Goal: Task Accomplishment & Management: Use online tool/utility

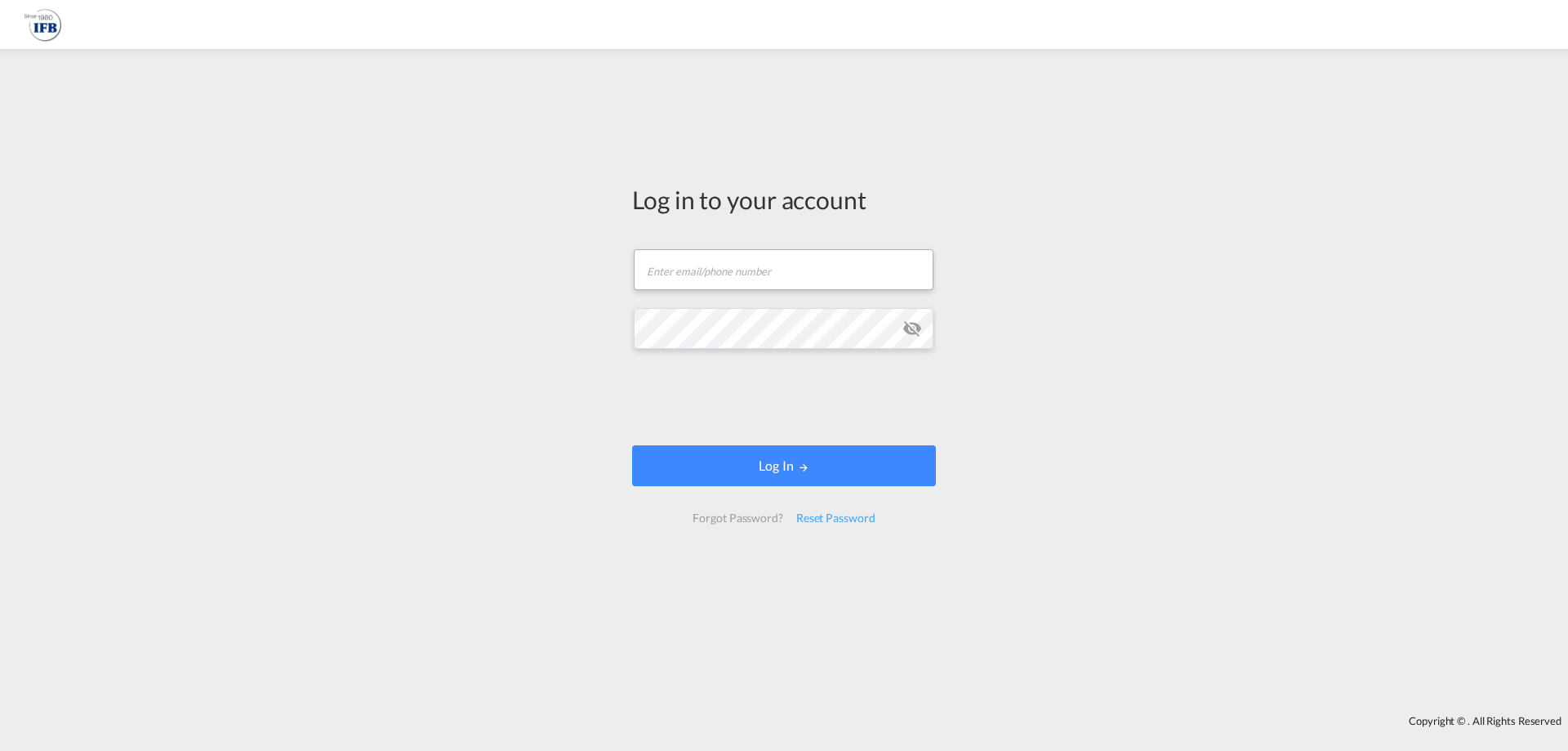
click at [758, 292] on form "Email field is required Password field is required Log In Forgot Password? Rese…" at bounding box center [784, 386] width 304 height 307
click at [767, 277] on input "text" at bounding box center [783, 269] width 299 height 40
type input "[EMAIL_ADDRESS][DOMAIN_NAME]"
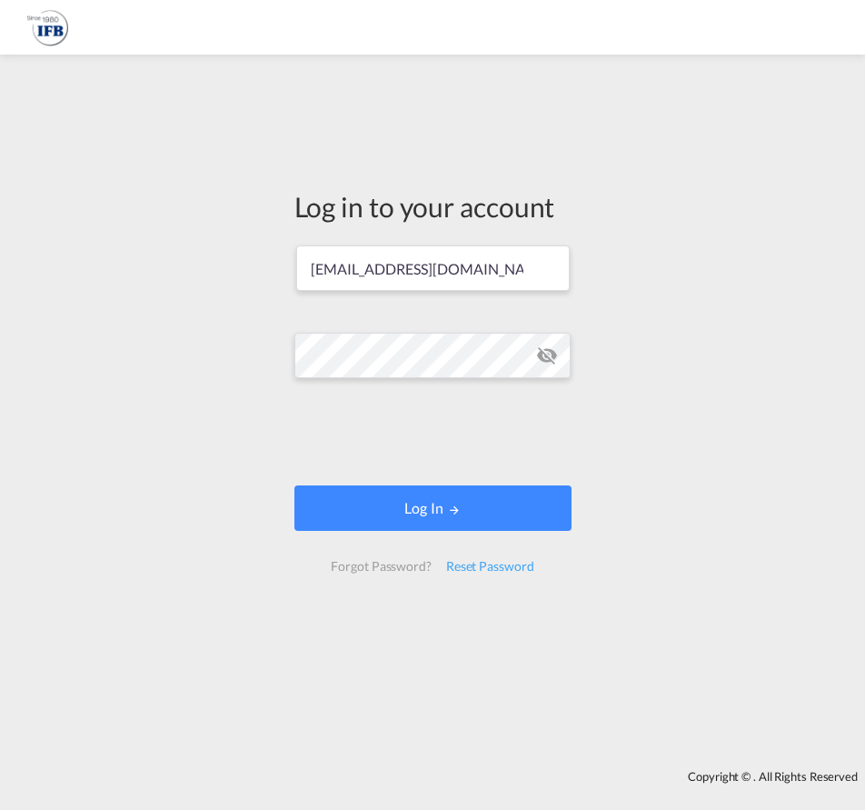
click at [548, 346] on md-icon "icon-eye-off" at bounding box center [547, 355] width 22 height 22
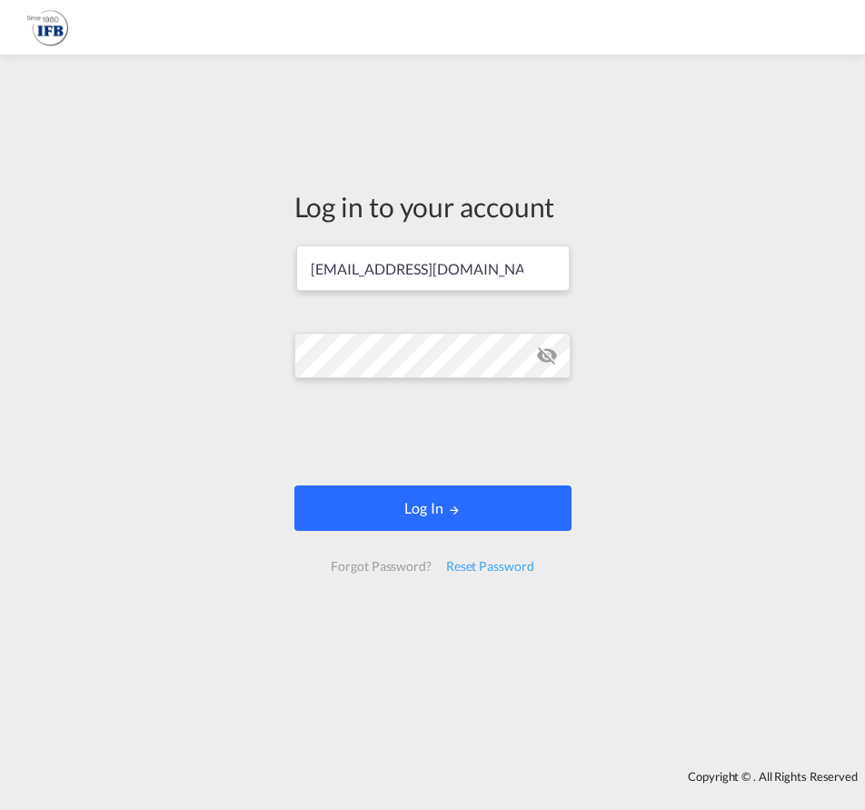
click at [438, 519] on button "Log In" at bounding box center [432, 507] width 277 height 45
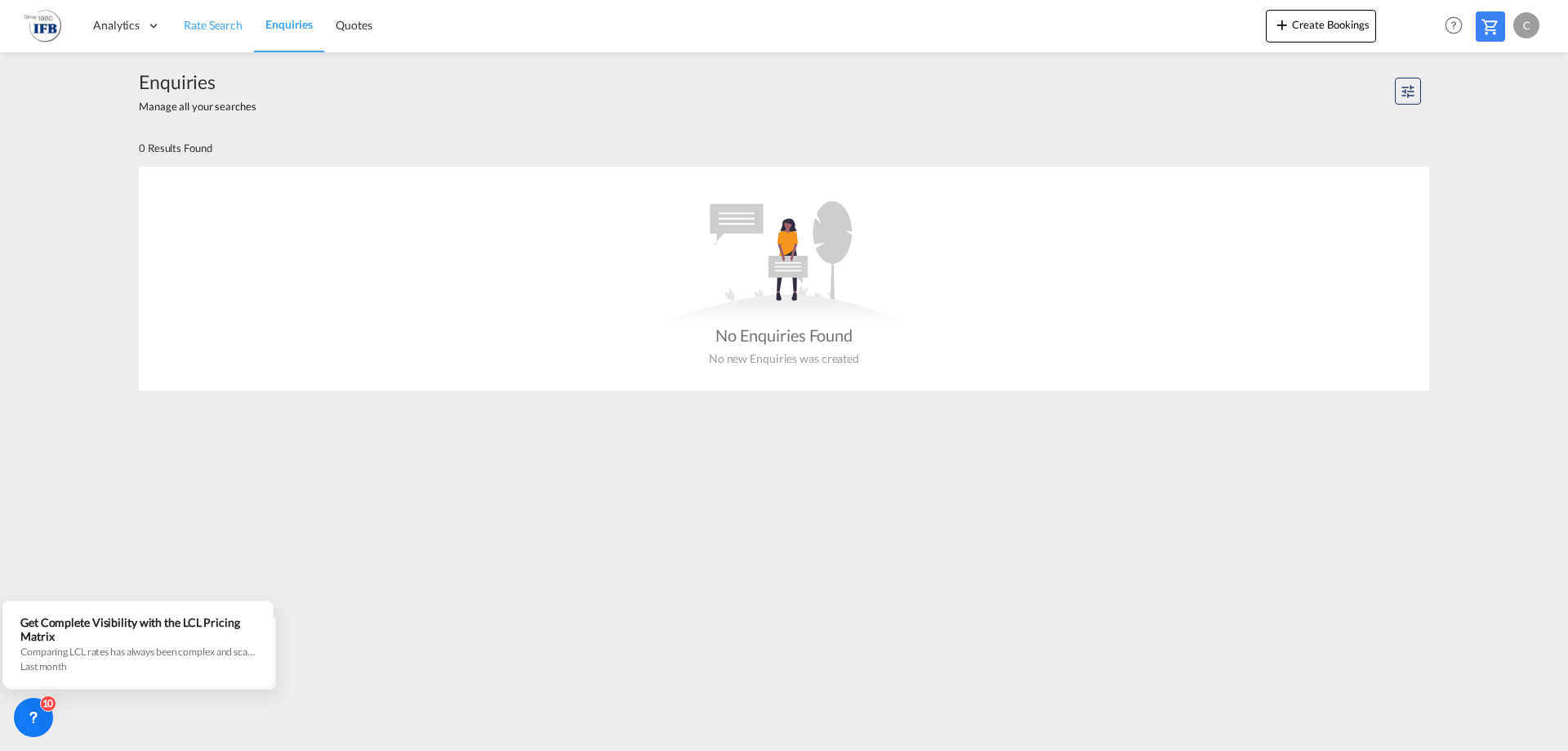
click at [236, 21] on span "Rate Search" at bounding box center [212, 24] width 58 height 13
